Goal: Task Accomplishment & Management: Complete application form

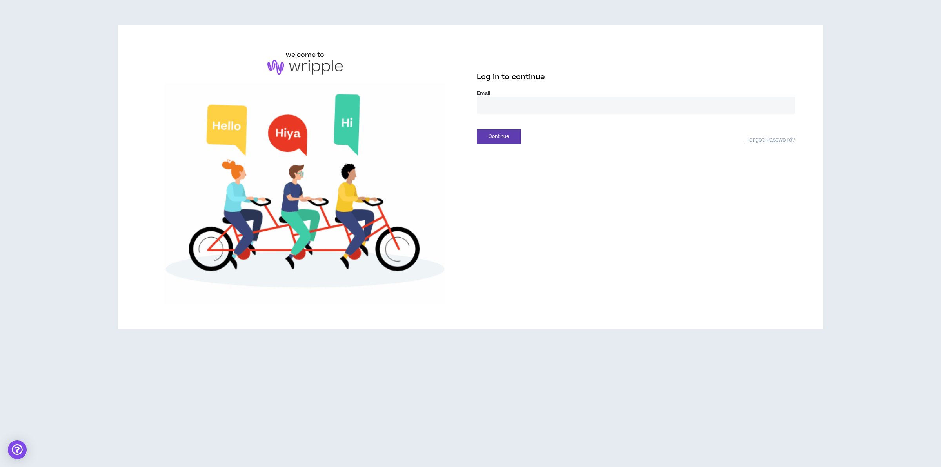
click at [584, 101] on input "email" at bounding box center [636, 105] width 319 height 17
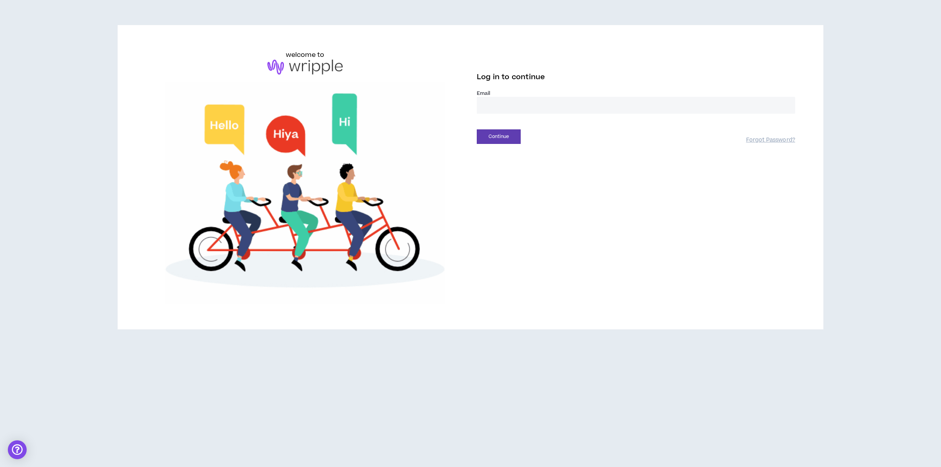
type input "**********"
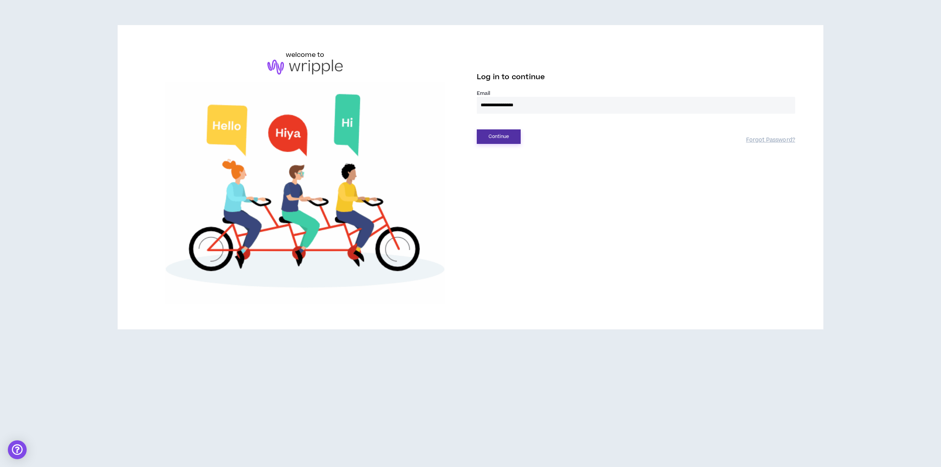
click at [504, 135] on button "Continue" at bounding box center [499, 136] width 44 height 15
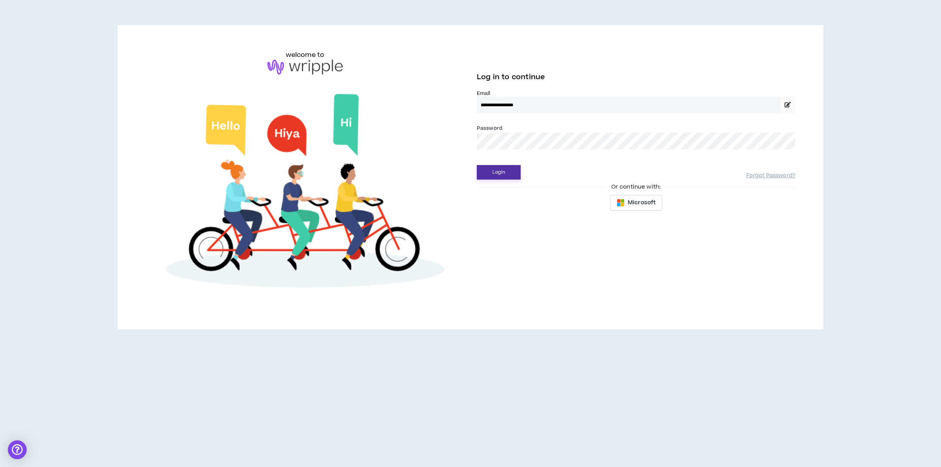
click at [499, 174] on button "Login" at bounding box center [499, 172] width 44 height 15
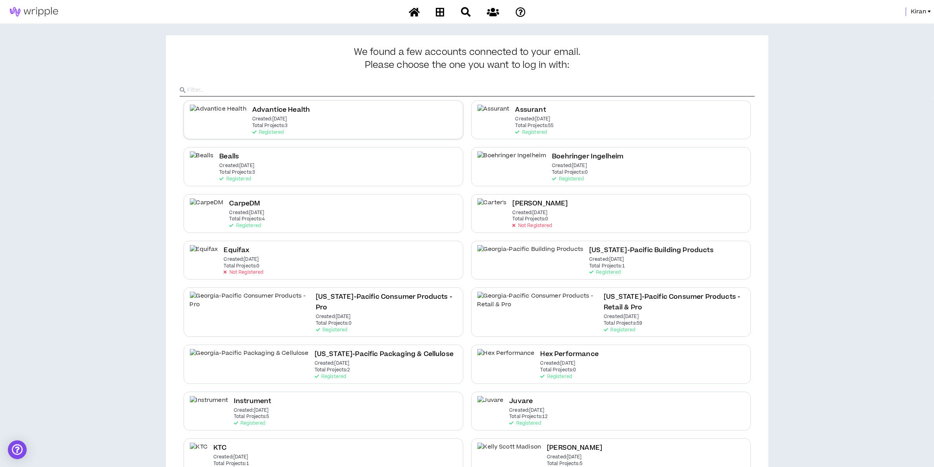
click at [334, 114] on div "Advantice Health Created: [DATE] Total Projects: 3 Registered" at bounding box center [324, 119] width 280 height 39
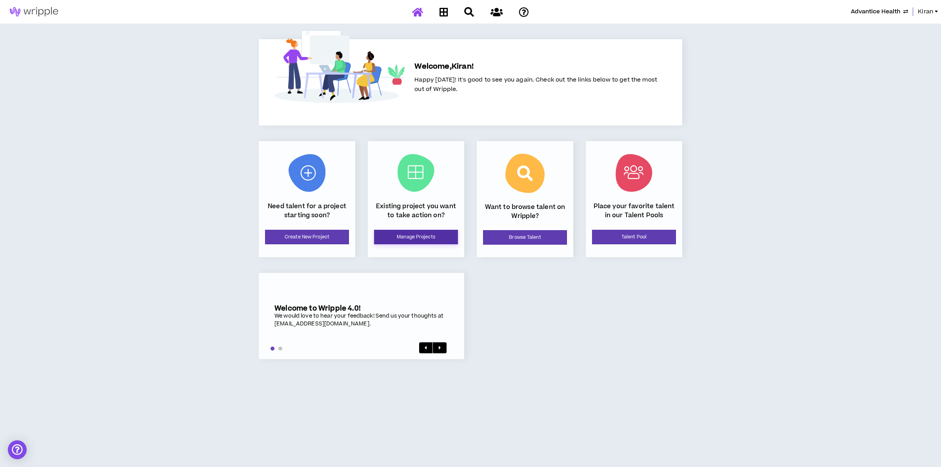
click at [402, 239] on link "Manage Projects" at bounding box center [416, 237] width 84 height 15
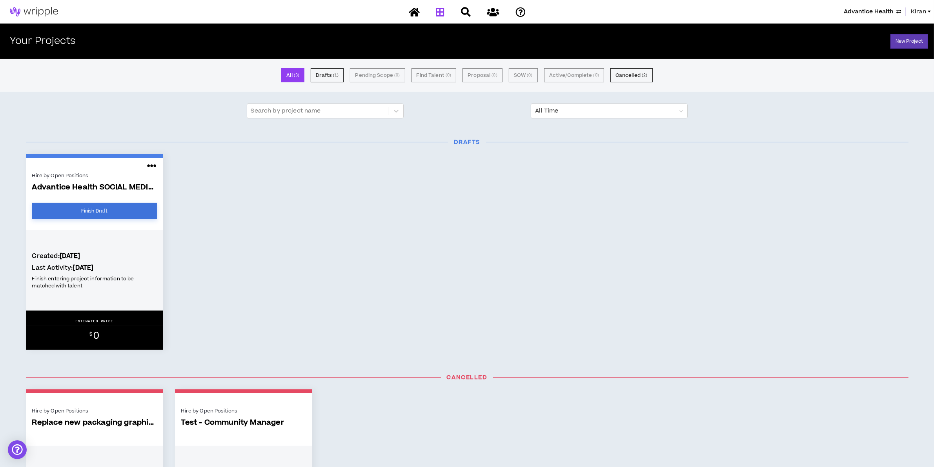
click at [127, 210] on link "Finish Draft" at bounding box center [94, 211] width 125 height 16
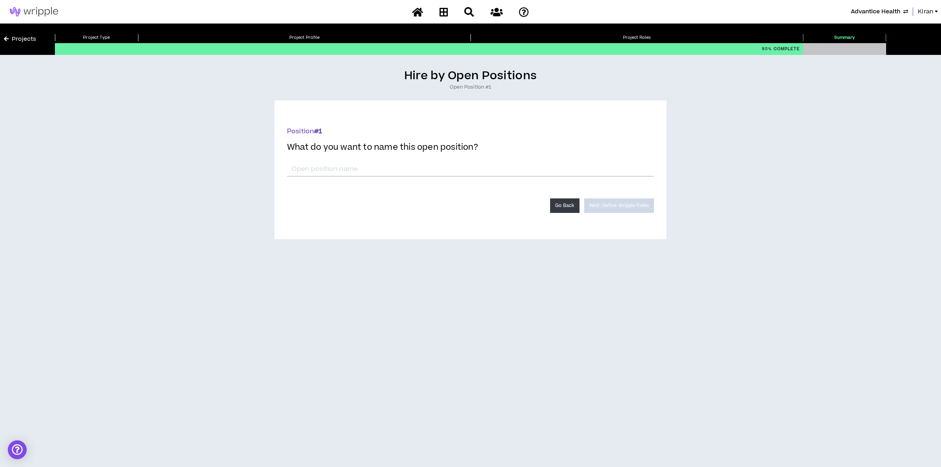
click at [557, 208] on button "Go Back" at bounding box center [564, 205] width 29 height 15
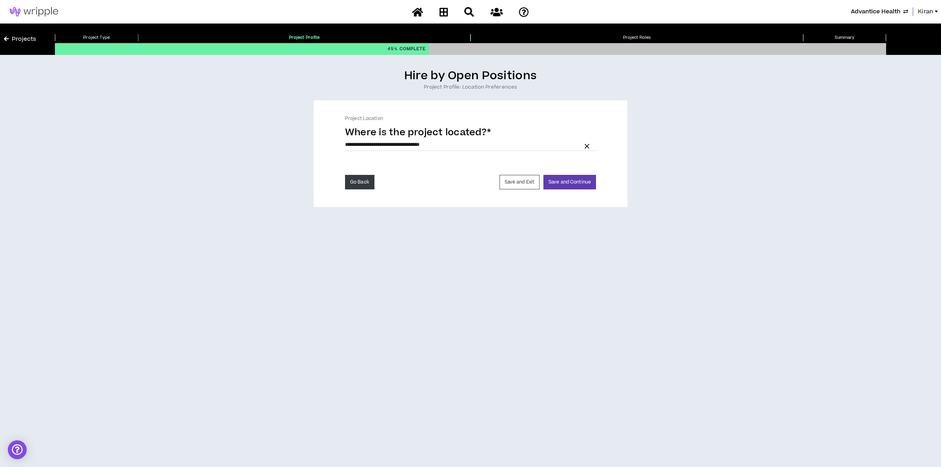
click at [363, 182] on button "Go Back" at bounding box center [359, 182] width 29 height 15
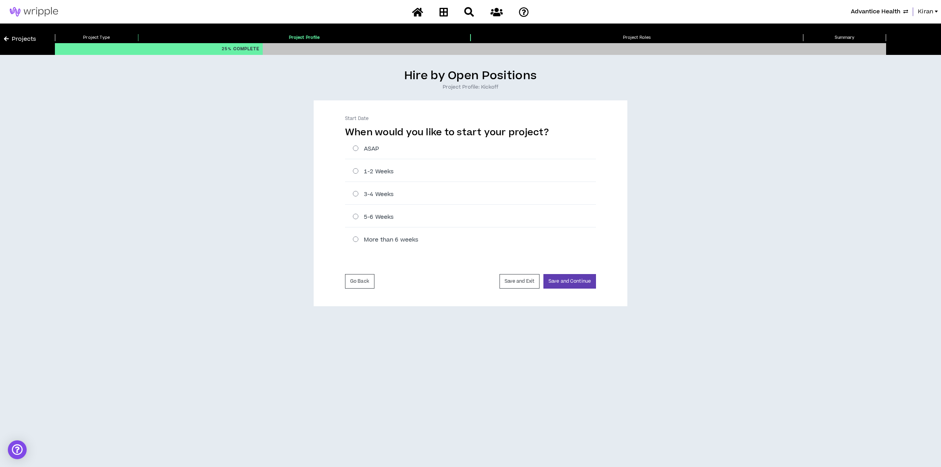
click at [350, 294] on div "Start Date When would you like to start your project? ASAP 1-2 Weeks 3-4 Weeks …" at bounding box center [471, 203] width 314 height 206
click at [351, 280] on button "Go Back" at bounding box center [359, 281] width 29 height 15
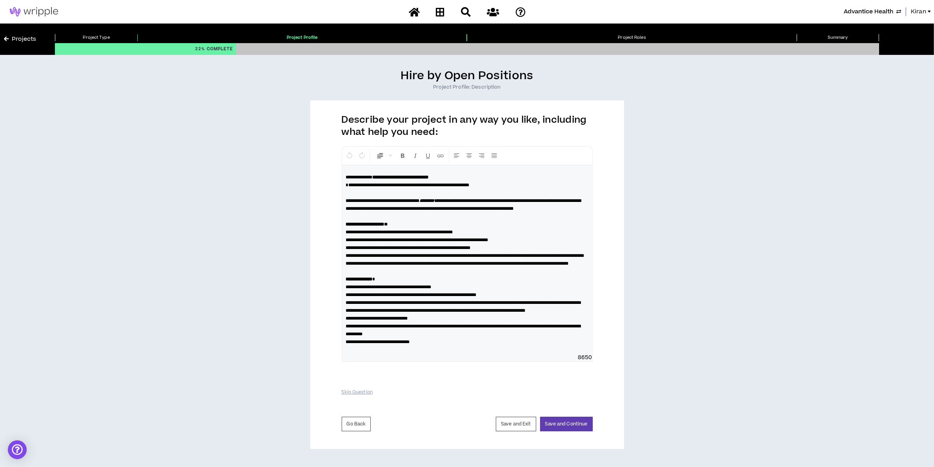
scroll to position [27, 0]
click at [565, 428] on button "Save and Continue" at bounding box center [566, 424] width 53 height 15
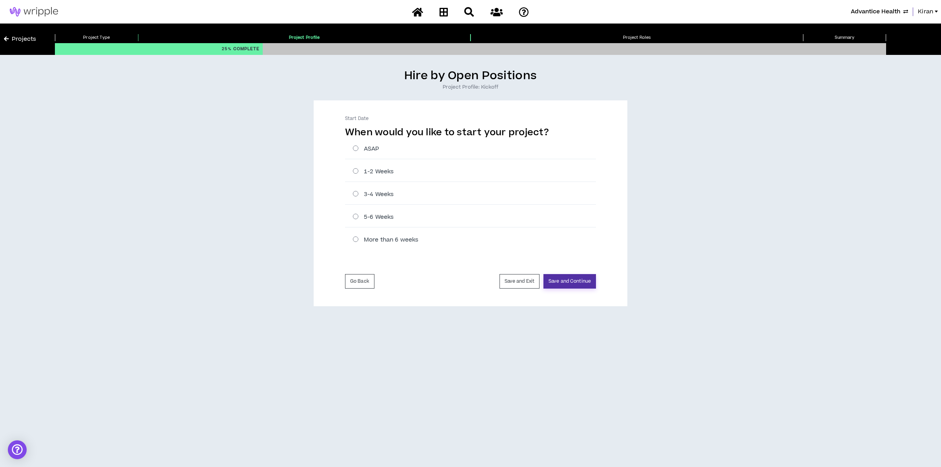
click at [575, 277] on button "Save and Continue" at bounding box center [570, 281] width 53 height 15
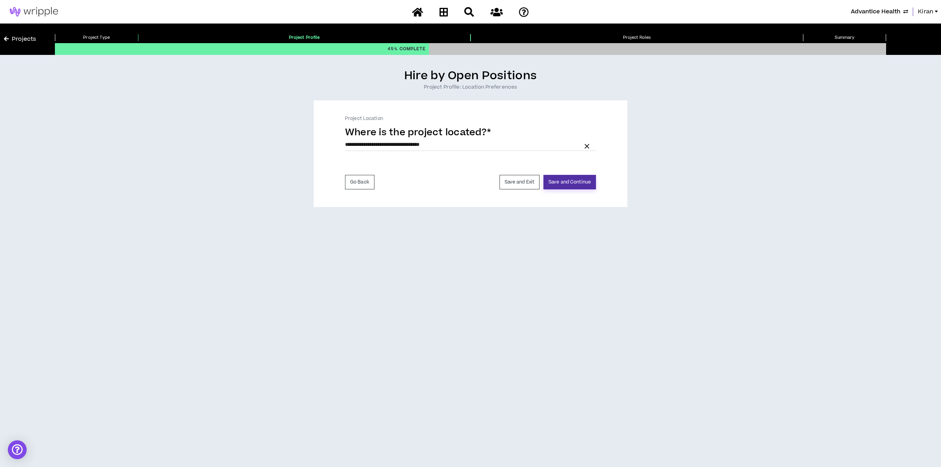
click at [575, 184] on button "Save and Continue" at bounding box center [570, 182] width 53 height 15
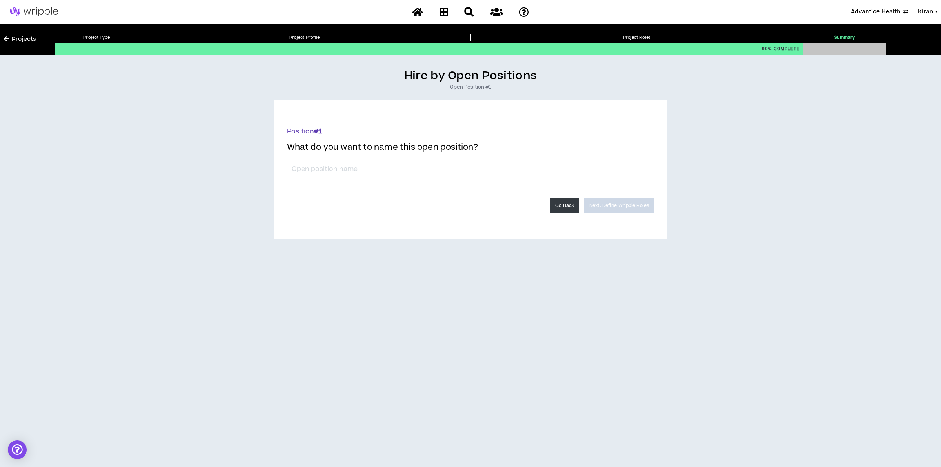
click at [550, 207] on button "Go Back" at bounding box center [564, 205] width 29 height 15
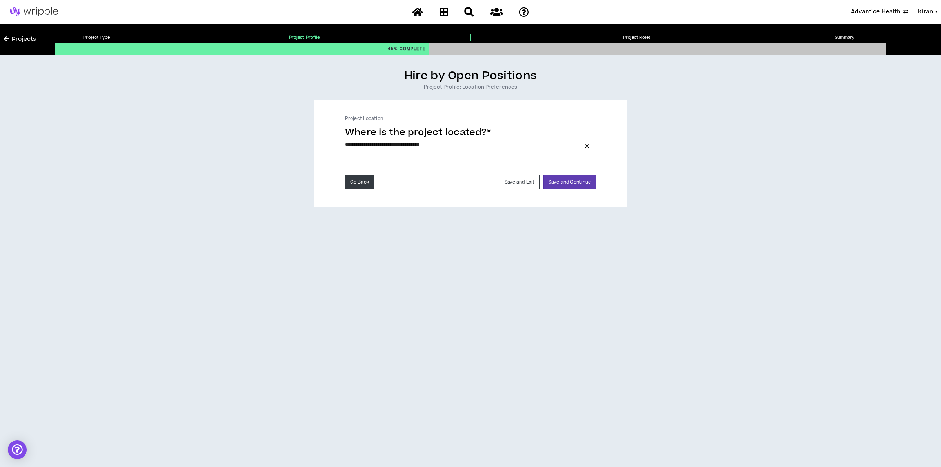
click at [350, 184] on button "Go Back" at bounding box center [359, 182] width 29 height 15
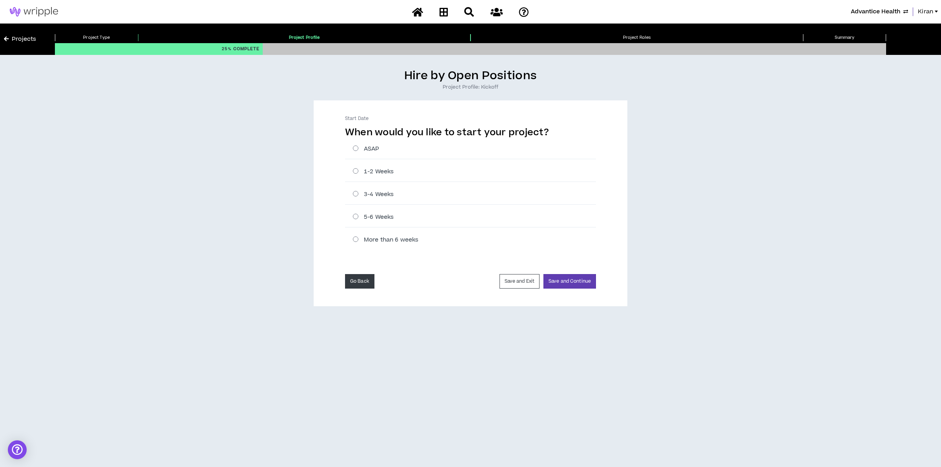
click at [354, 280] on button "Go Back" at bounding box center [359, 281] width 29 height 15
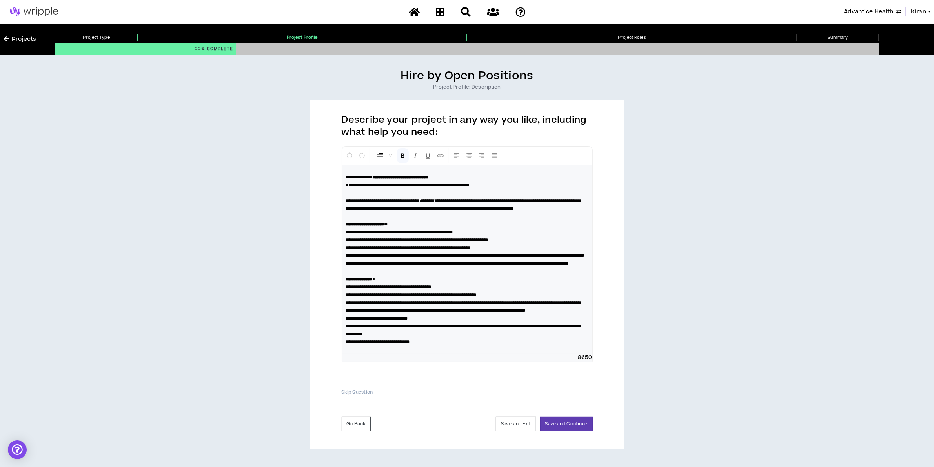
click at [476, 176] on p "**********" at bounding box center [467, 259] width 242 height 173
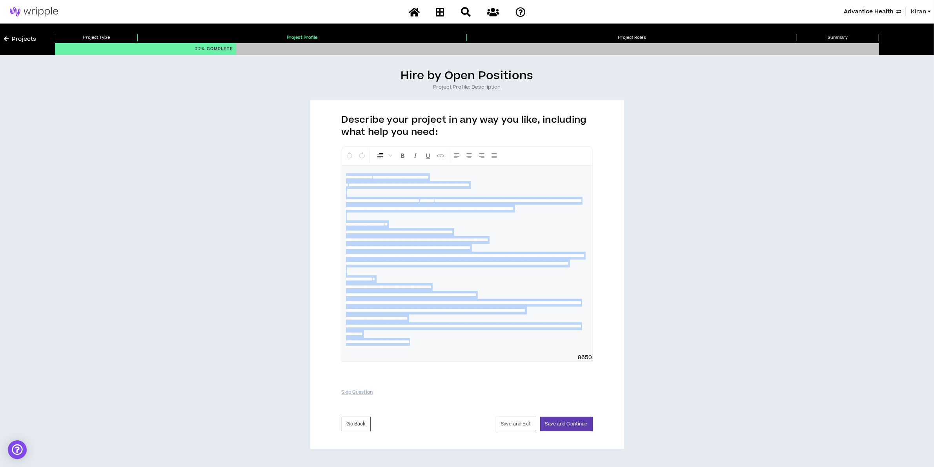
drag, startPoint x: 455, startPoint y: 355, endPoint x: 305, endPoint y: 149, distance: 254.9
click at [305, 149] on div "**********" at bounding box center [467, 259] width 926 height 381
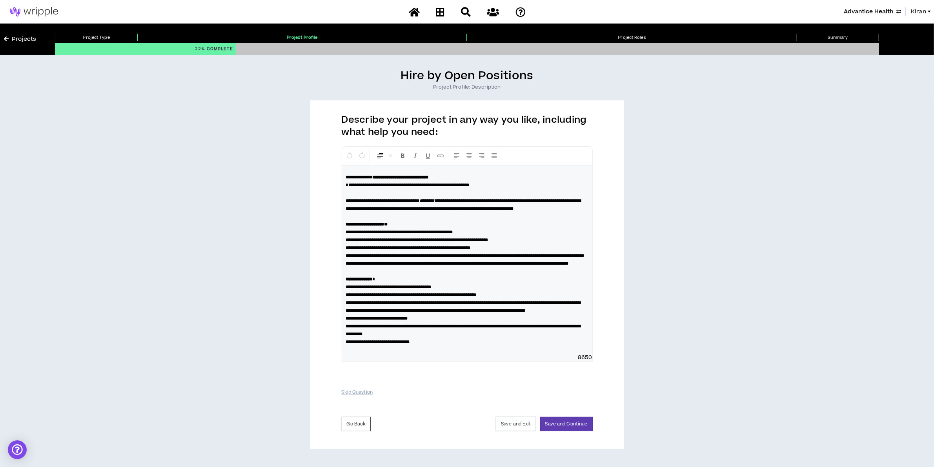
click at [722, 225] on div "**********" at bounding box center [467, 259] width 926 height 381
click at [559, 424] on button "Save and Continue" at bounding box center [566, 424] width 53 height 15
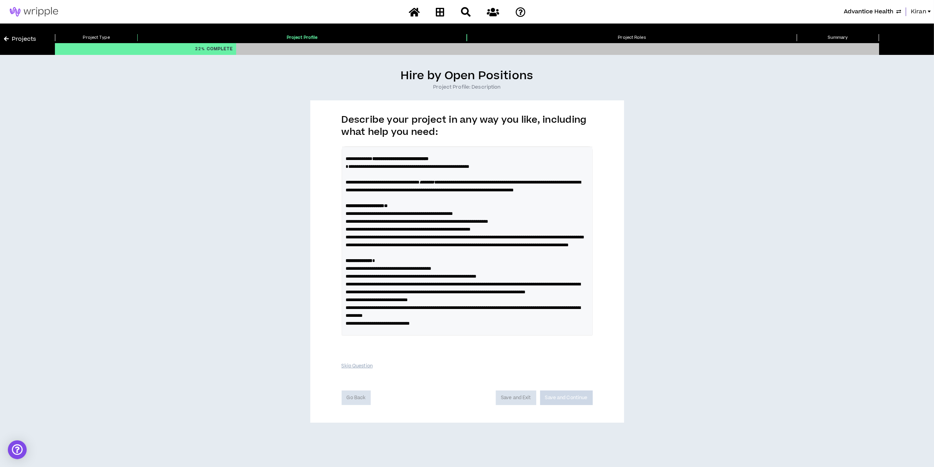
scroll to position [1, 0]
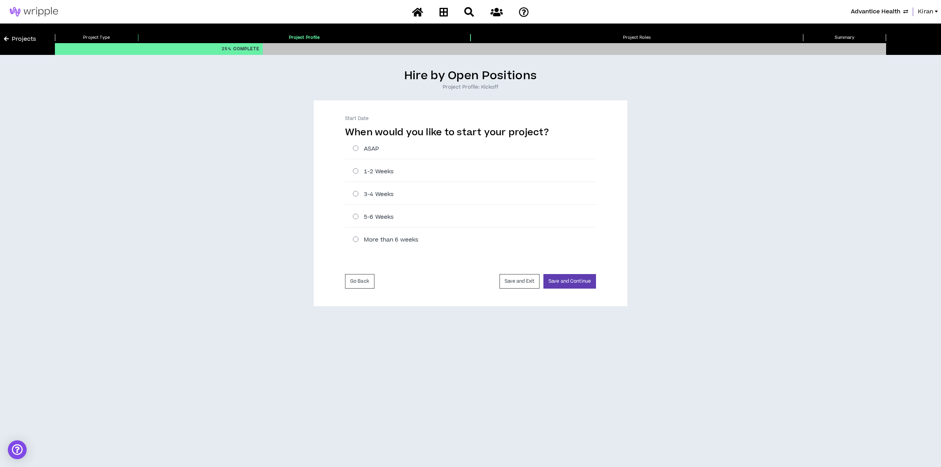
click at [584, 272] on div "Go Back Save and Exit Save and Continue" at bounding box center [470, 274] width 251 height 28
click at [581, 281] on button "Save and Continue" at bounding box center [570, 281] width 53 height 15
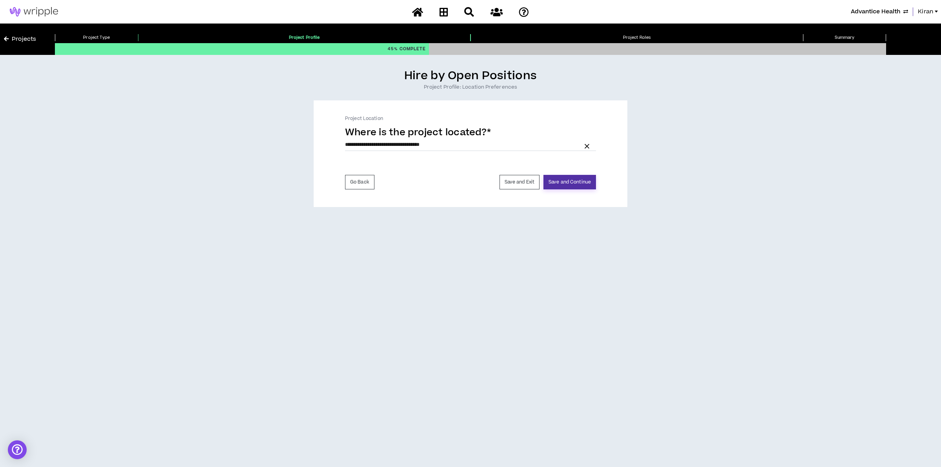
click at [581, 183] on button "Save and Continue" at bounding box center [570, 182] width 53 height 15
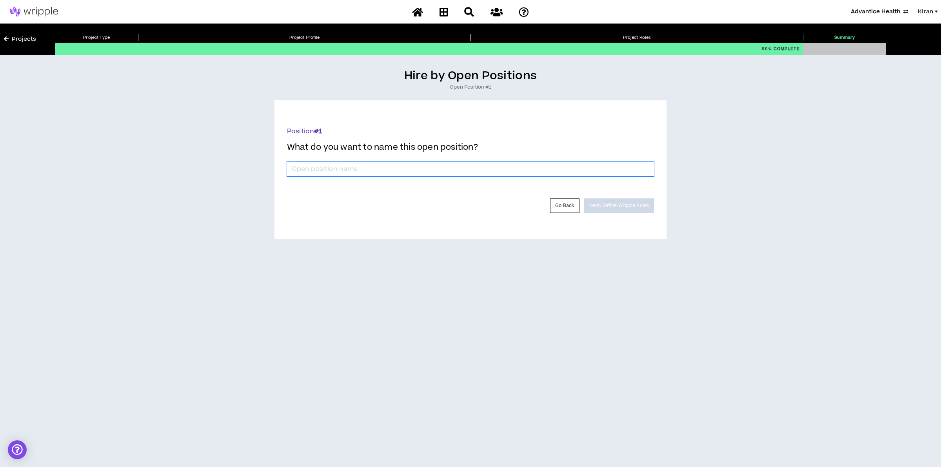
click at [375, 162] on input "*" at bounding box center [470, 169] width 367 height 15
type input "Social Media Content Producer"
click at [619, 203] on button "Next: Define Wripple Roles" at bounding box center [619, 205] width 70 height 15
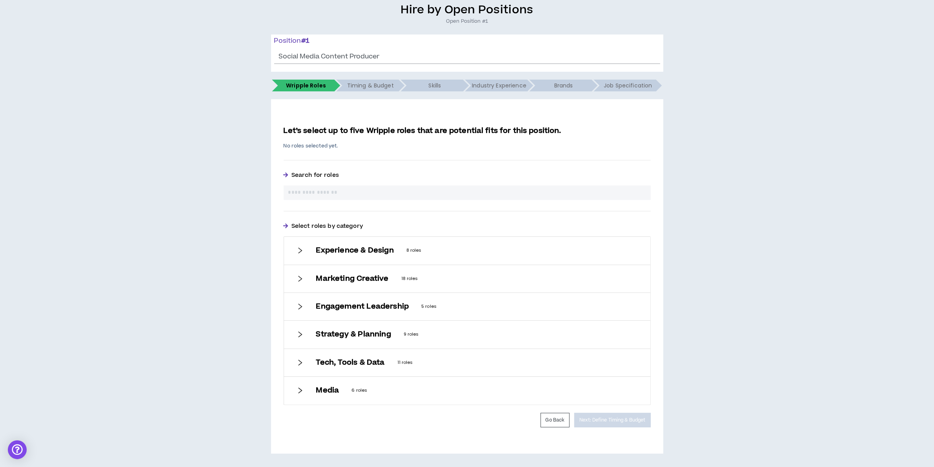
scroll to position [67, 0]
click at [326, 281] on h6 "Marketing Creative" at bounding box center [352, 278] width 73 height 9
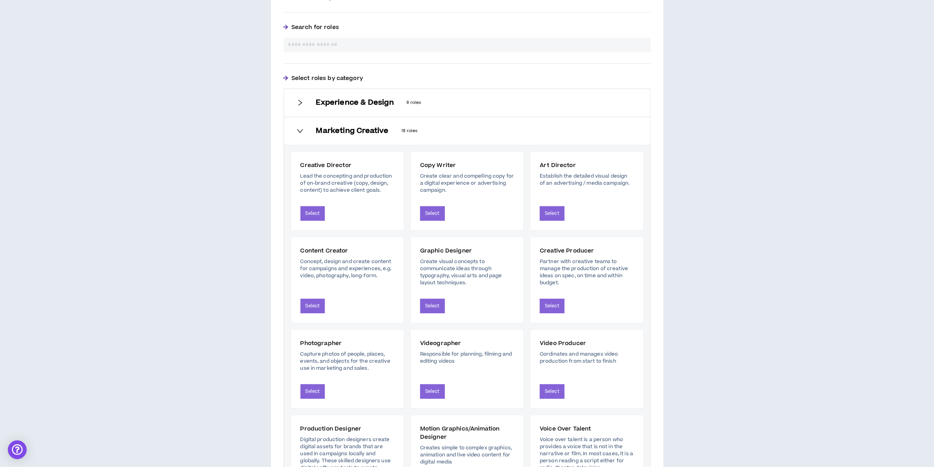
scroll to position [214, 0]
click at [319, 304] on button "Select" at bounding box center [312, 306] width 25 height 15
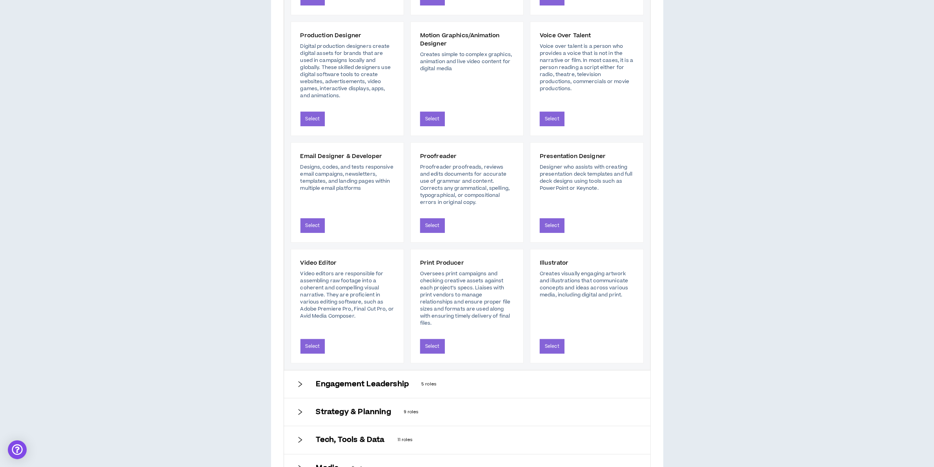
scroll to position [707, 0]
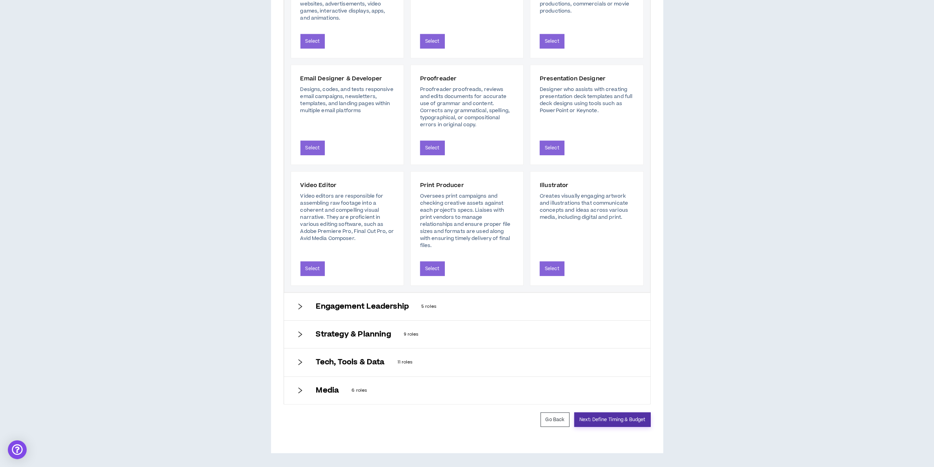
click at [610, 420] on button "Next: Define Timing & Budget" at bounding box center [612, 420] width 76 height 15
